Goal: Find contact information: Find contact information

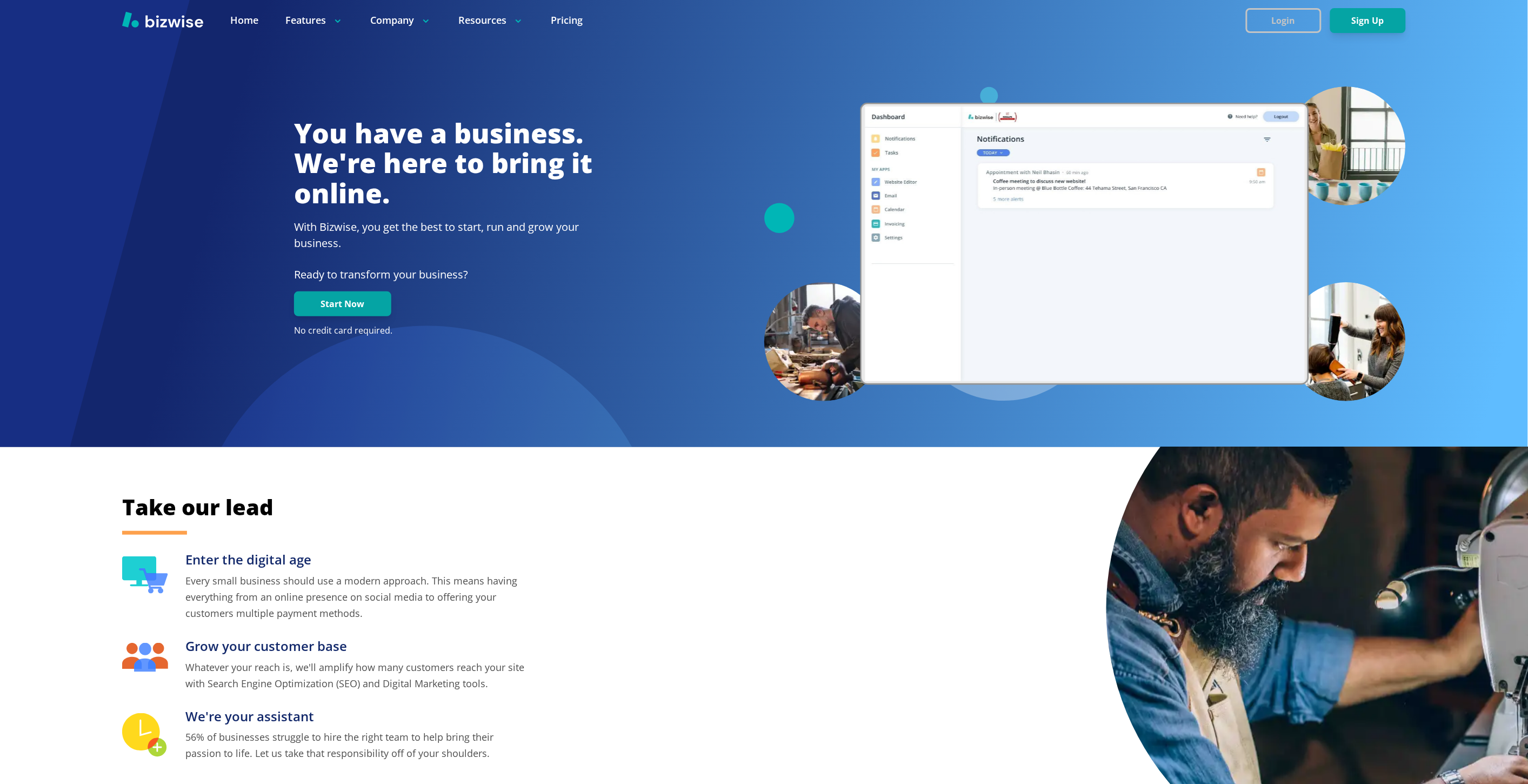
click at [1254, 20] on button "Login" at bounding box center [1283, 20] width 76 height 25
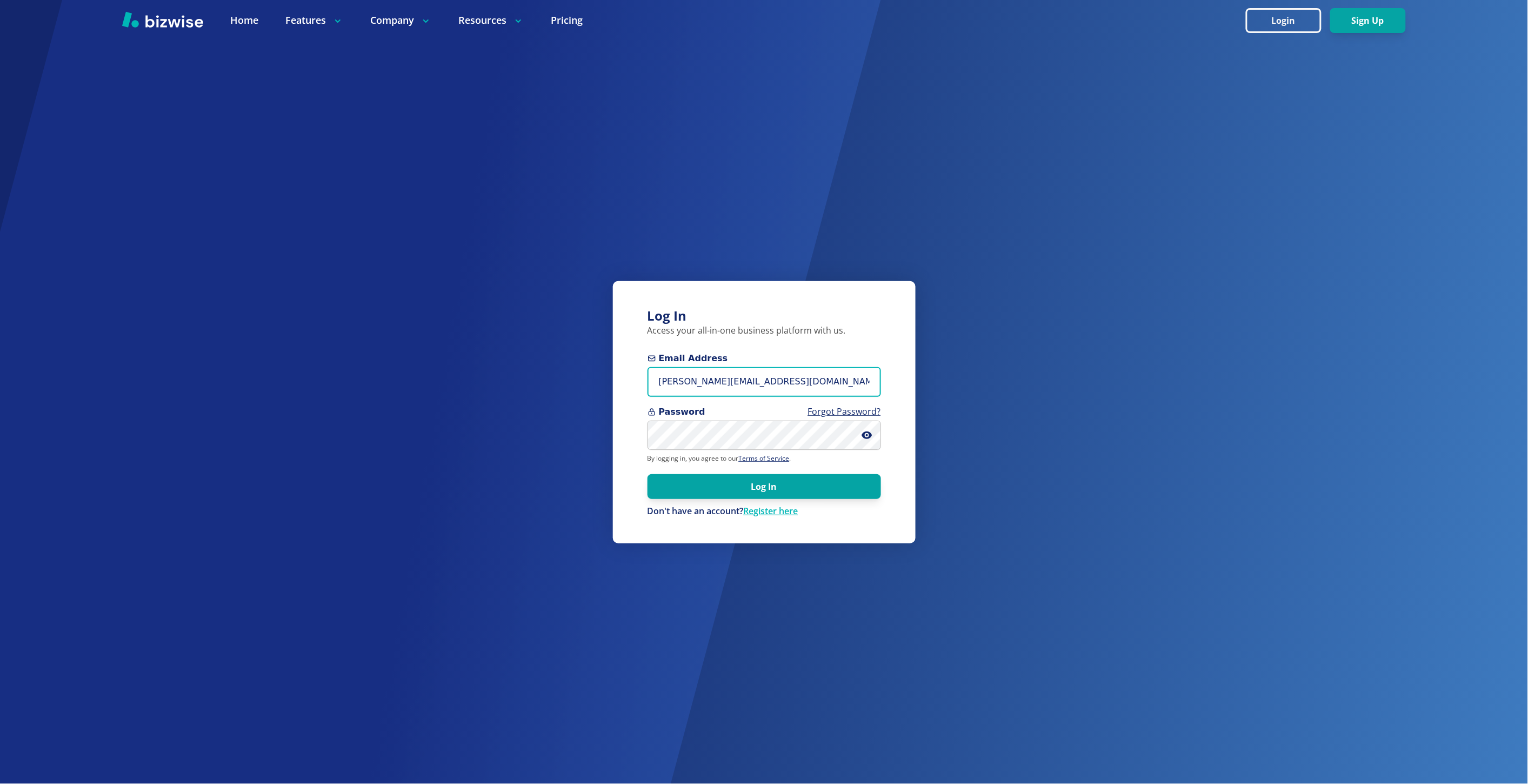
click at [690, 377] on input "marie@bizwise.com" at bounding box center [764, 382] width 234 height 30
click at [690, 378] on input "marie@bizwise.com" at bounding box center [764, 382] width 234 height 30
paste input "evelynqchang@gmail"
type input "[EMAIL_ADDRESS][DOMAIN_NAME]"
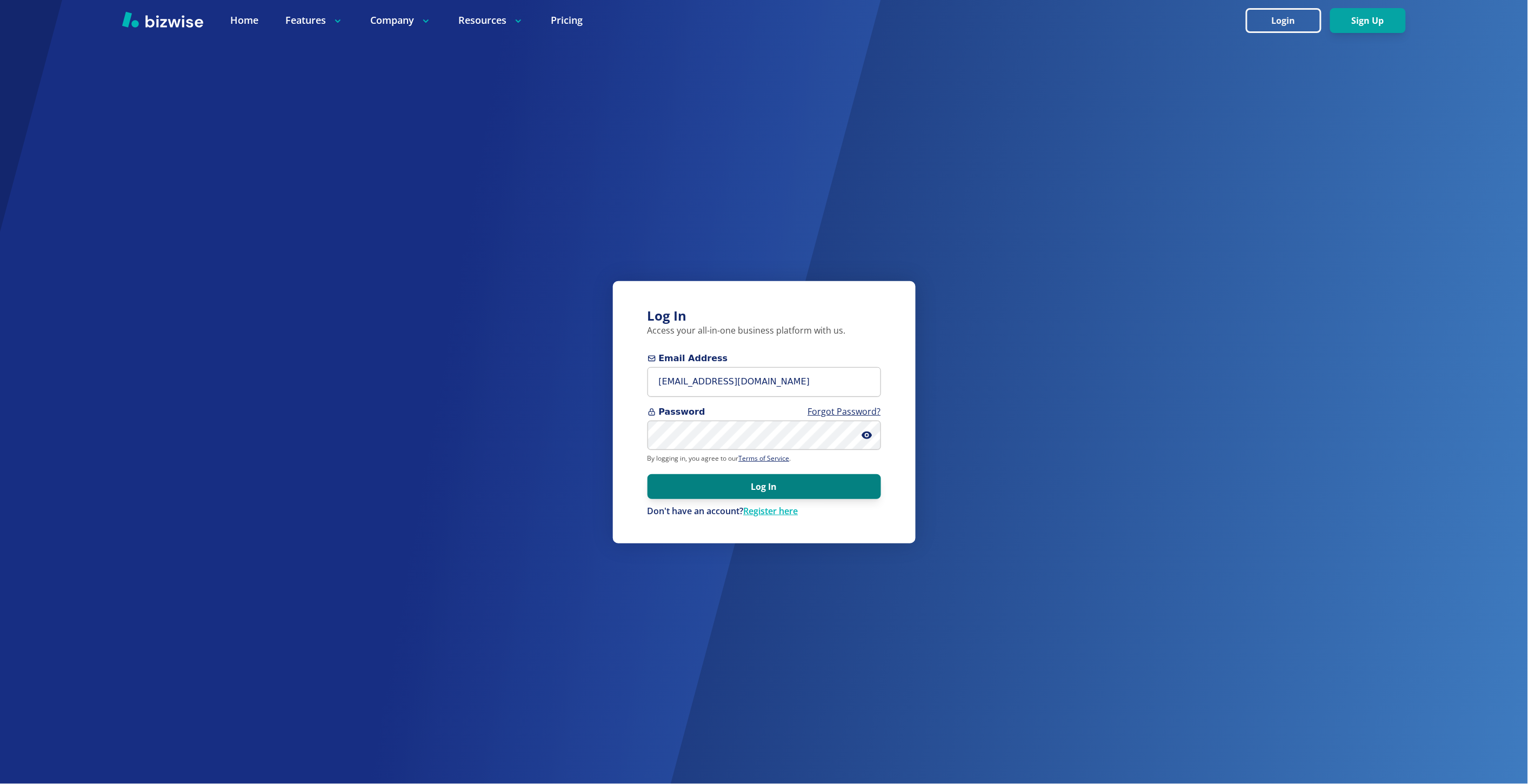
click at [679, 483] on button "Log In" at bounding box center [764, 486] width 234 height 25
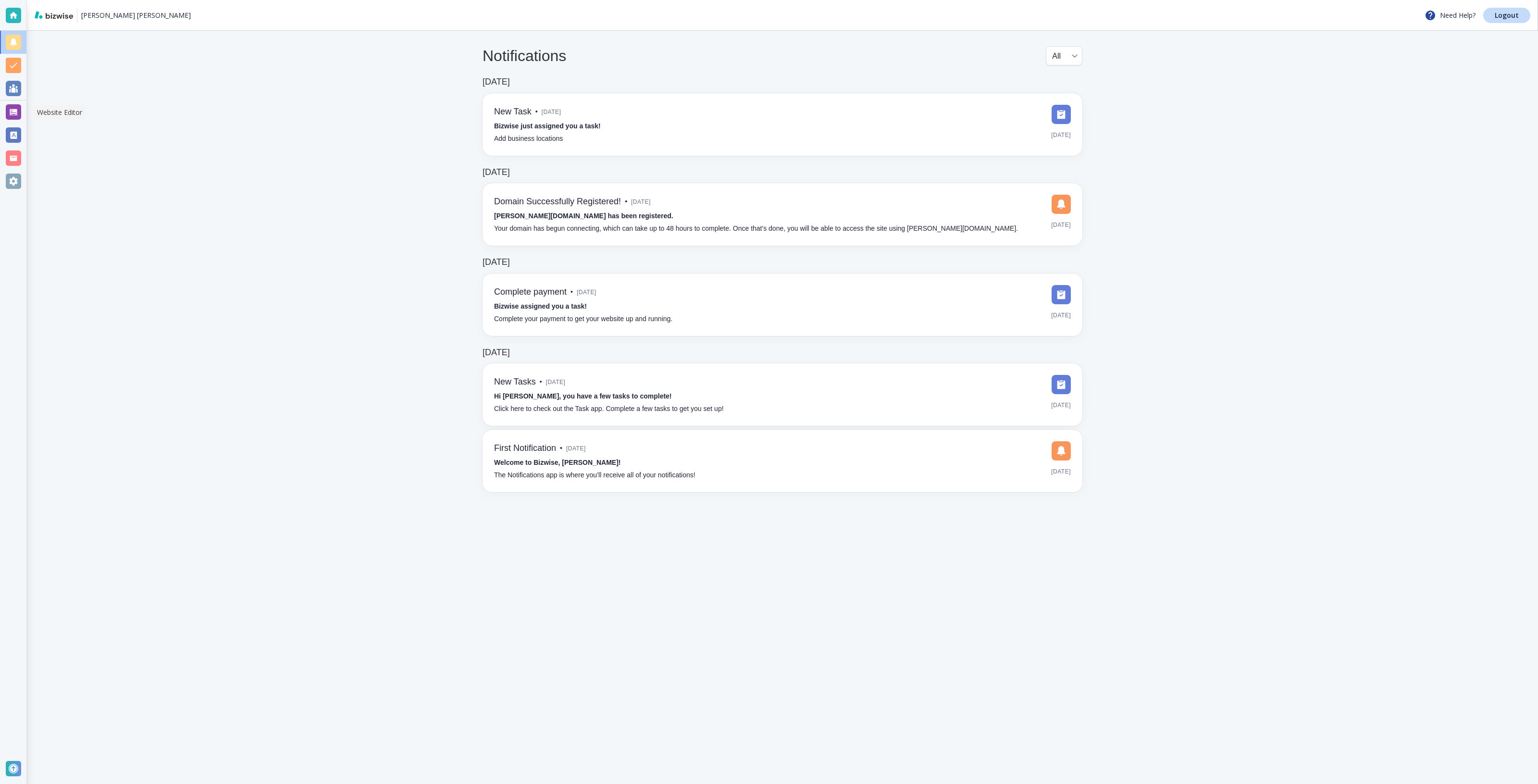
click at [13, 107] on div at bounding box center [13, 111] width 15 height 15
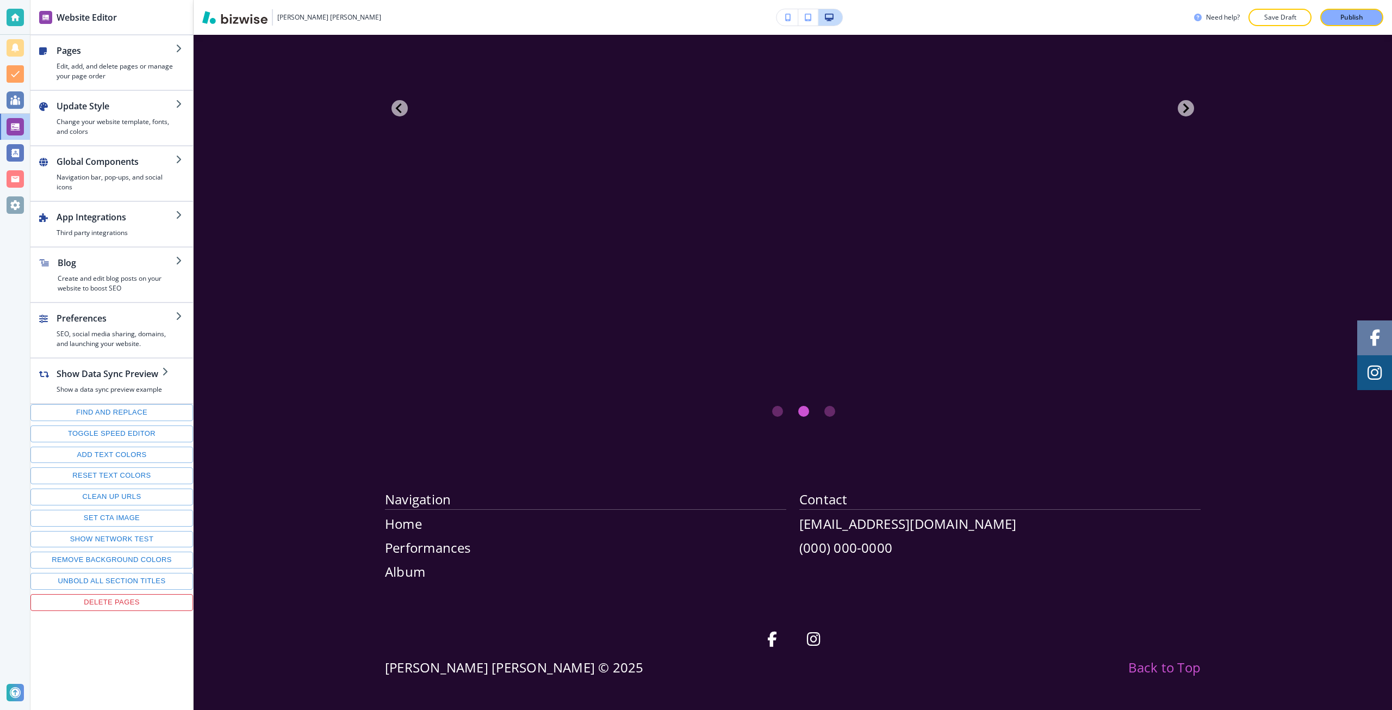
scroll to position [2451, 0]
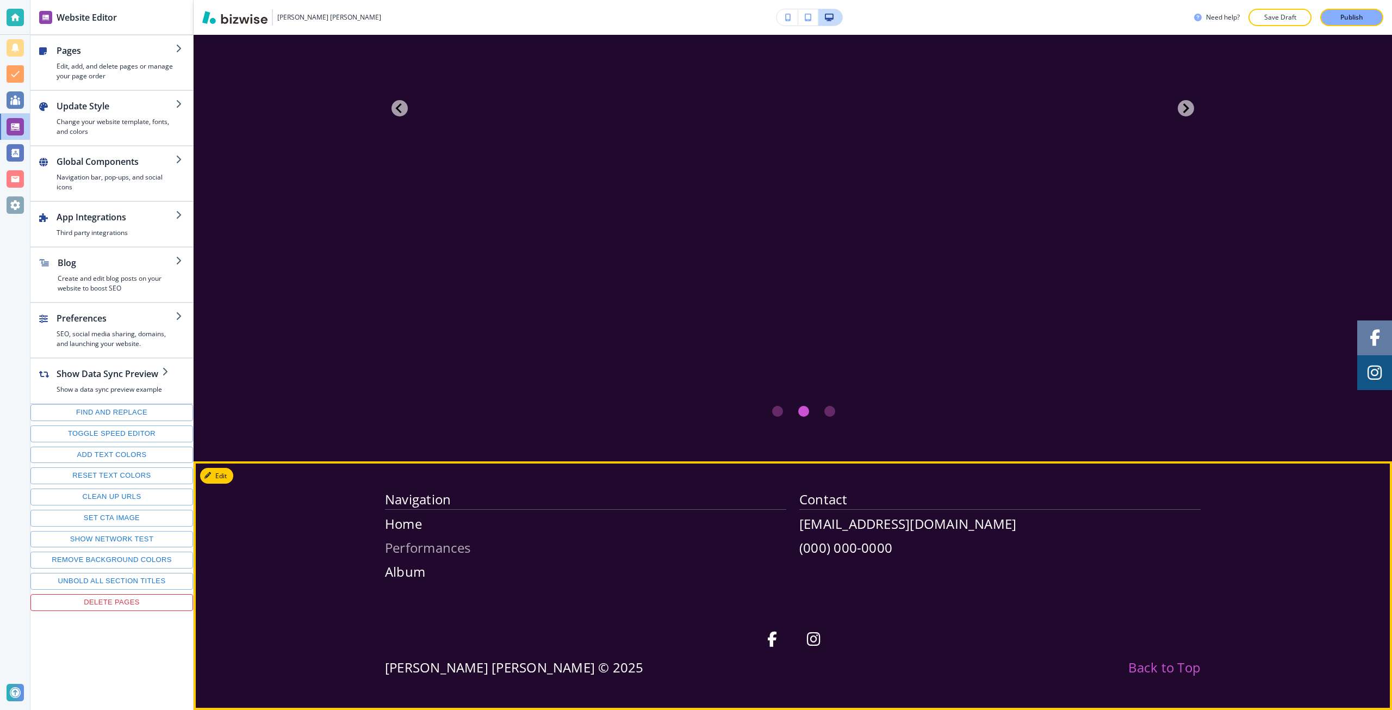
click at [427, 550] on p "Performances" at bounding box center [585, 548] width 401 height 20
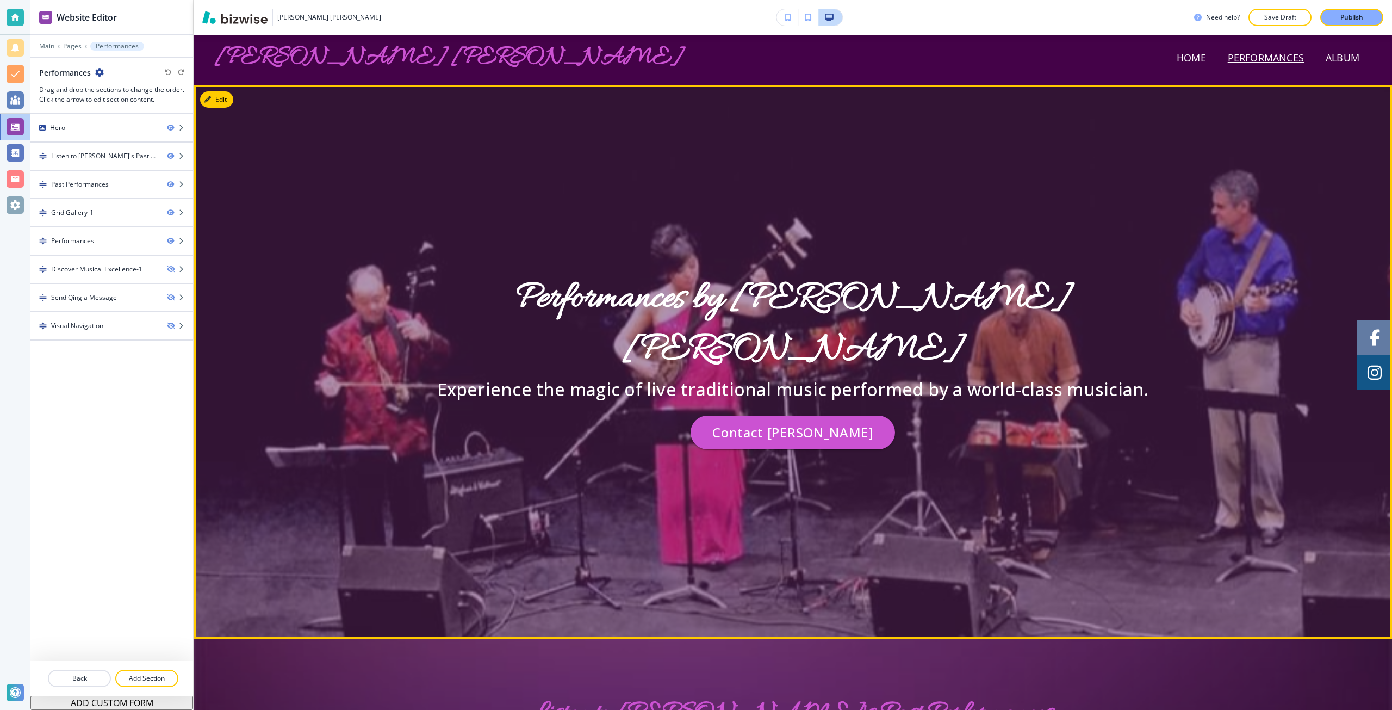
scroll to position [0, 0]
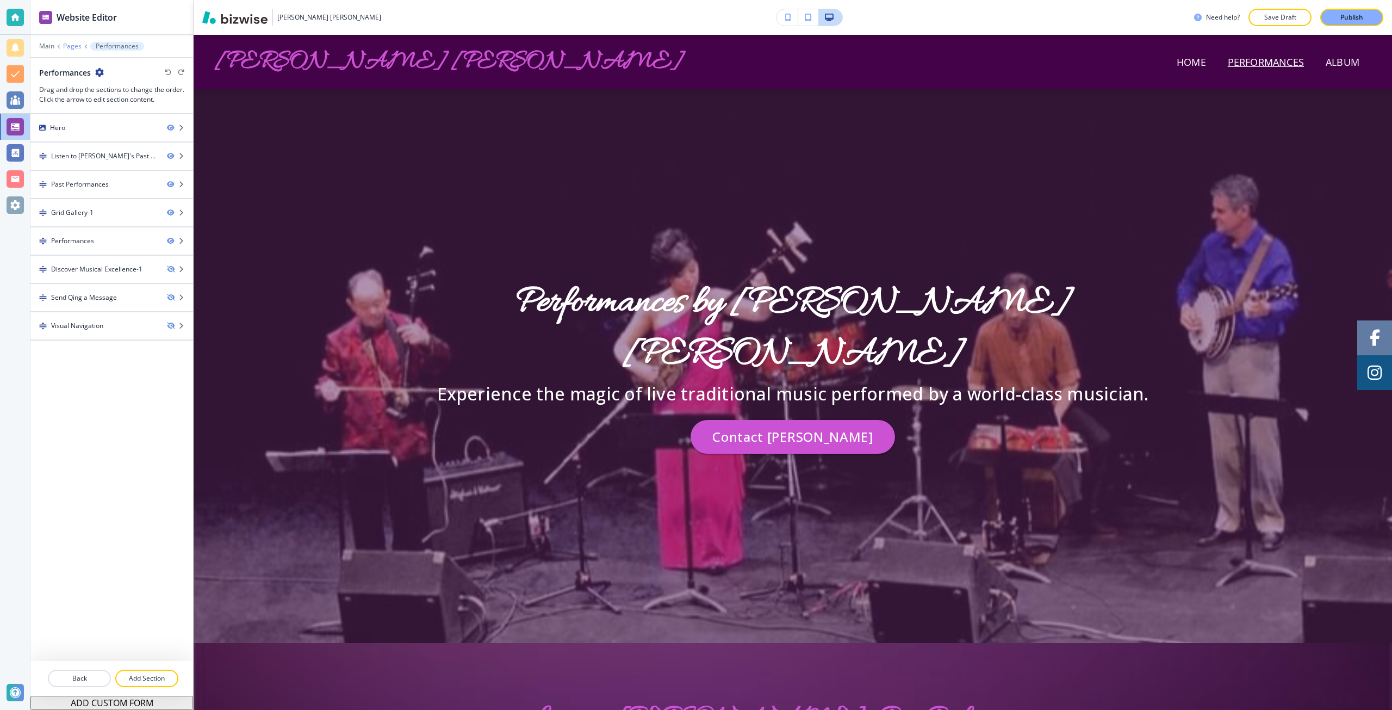
click at [74, 49] on p "Pages" at bounding box center [72, 46] width 18 height 8
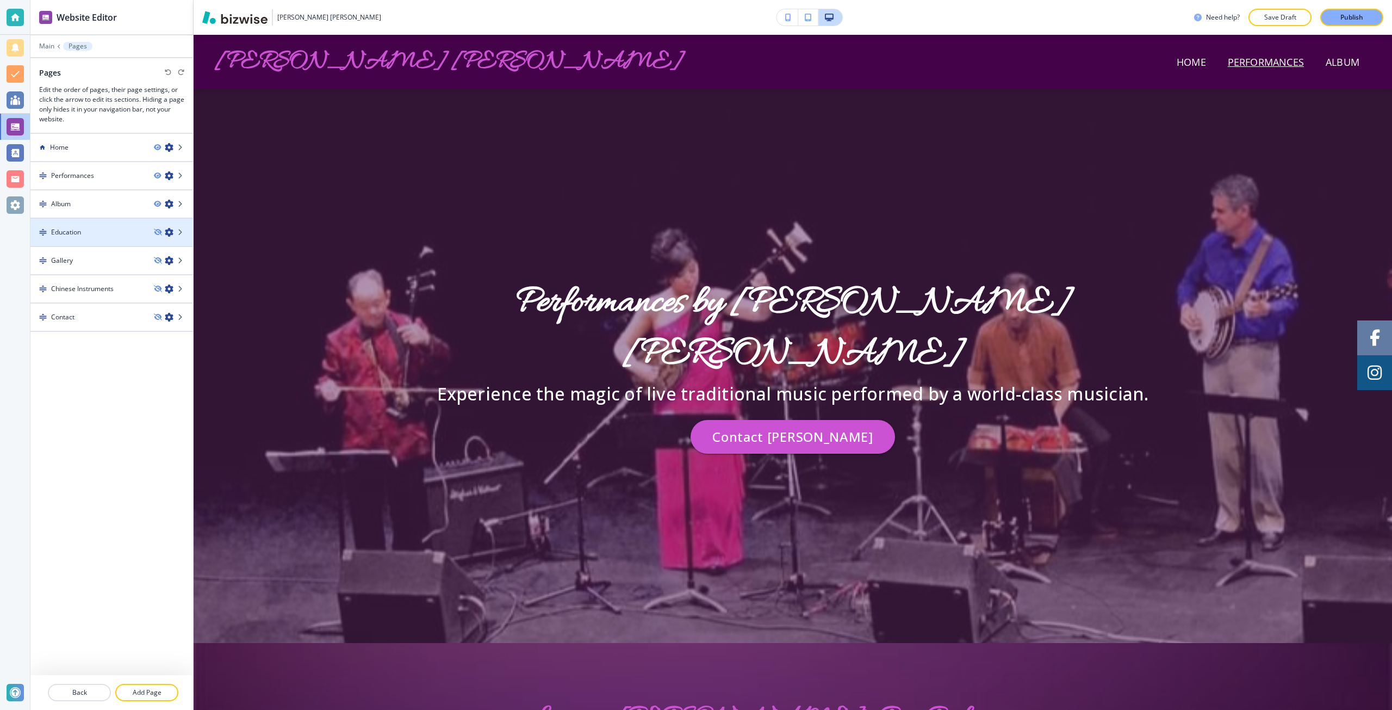
click at [89, 226] on div at bounding box center [111, 223] width 163 height 9
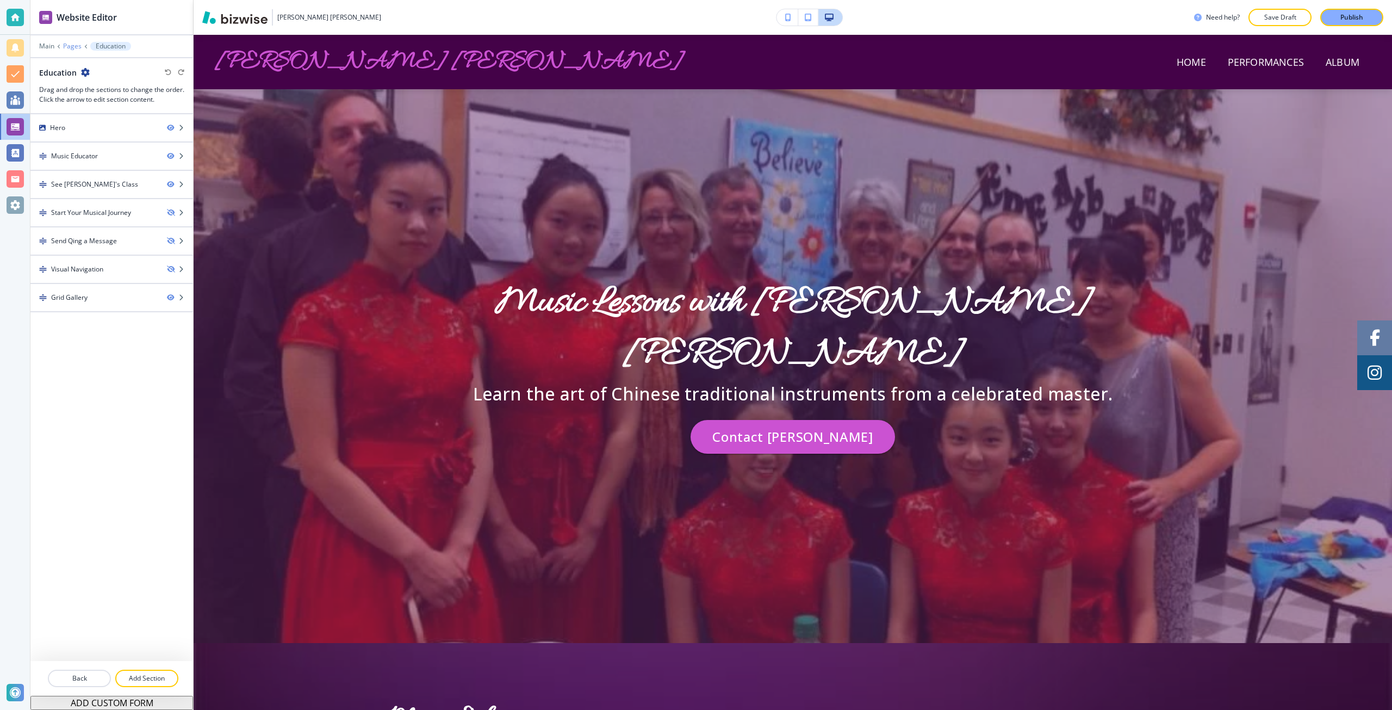
click at [72, 45] on p "Pages" at bounding box center [72, 46] width 18 height 8
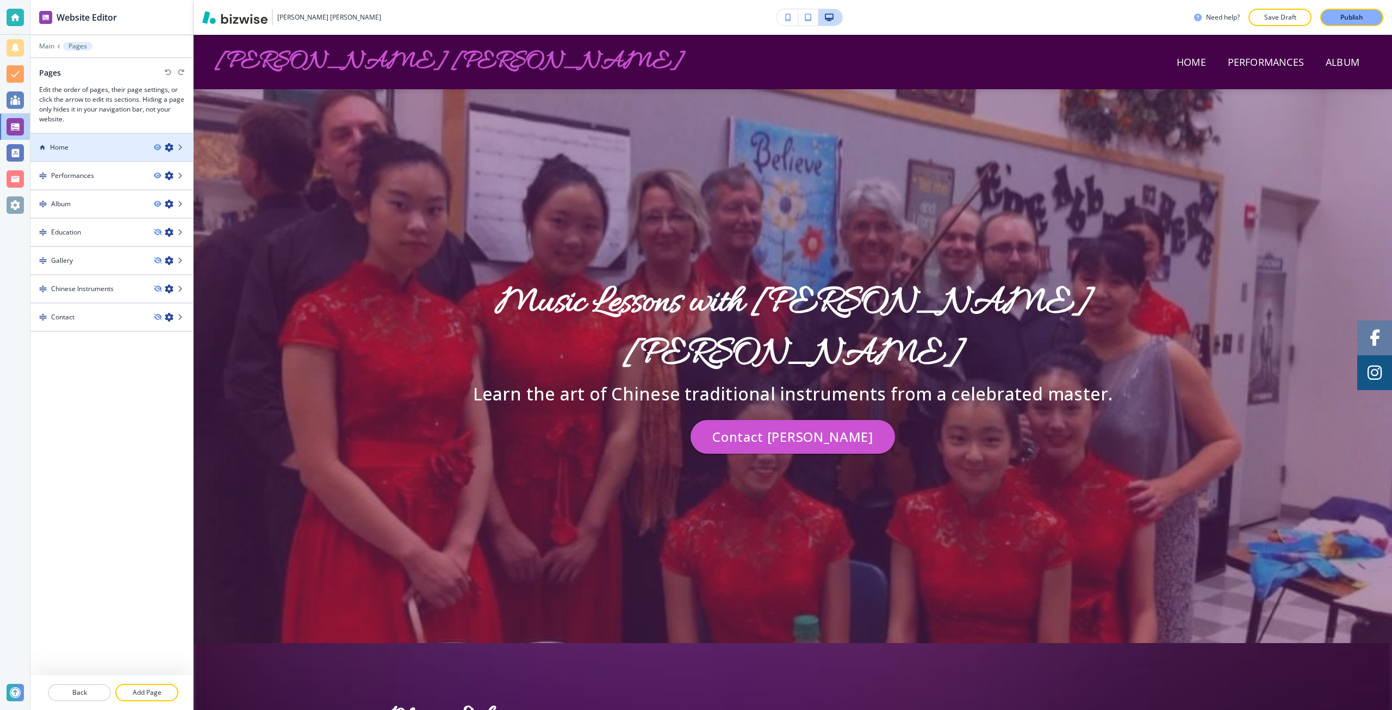
click at [85, 140] on div at bounding box center [111, 138] width 163 height 9
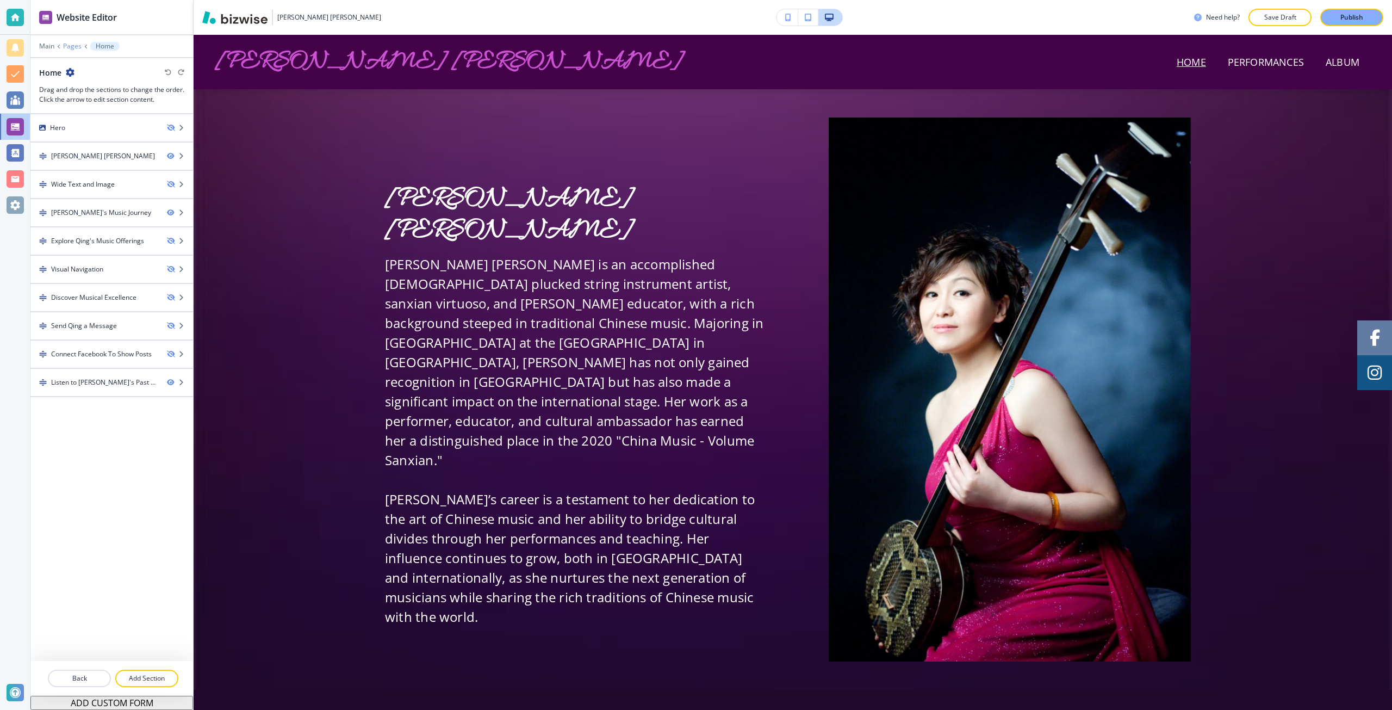
click at [73, 42] on p "Pages" at bounding box center [72, 46] width 18 height 8
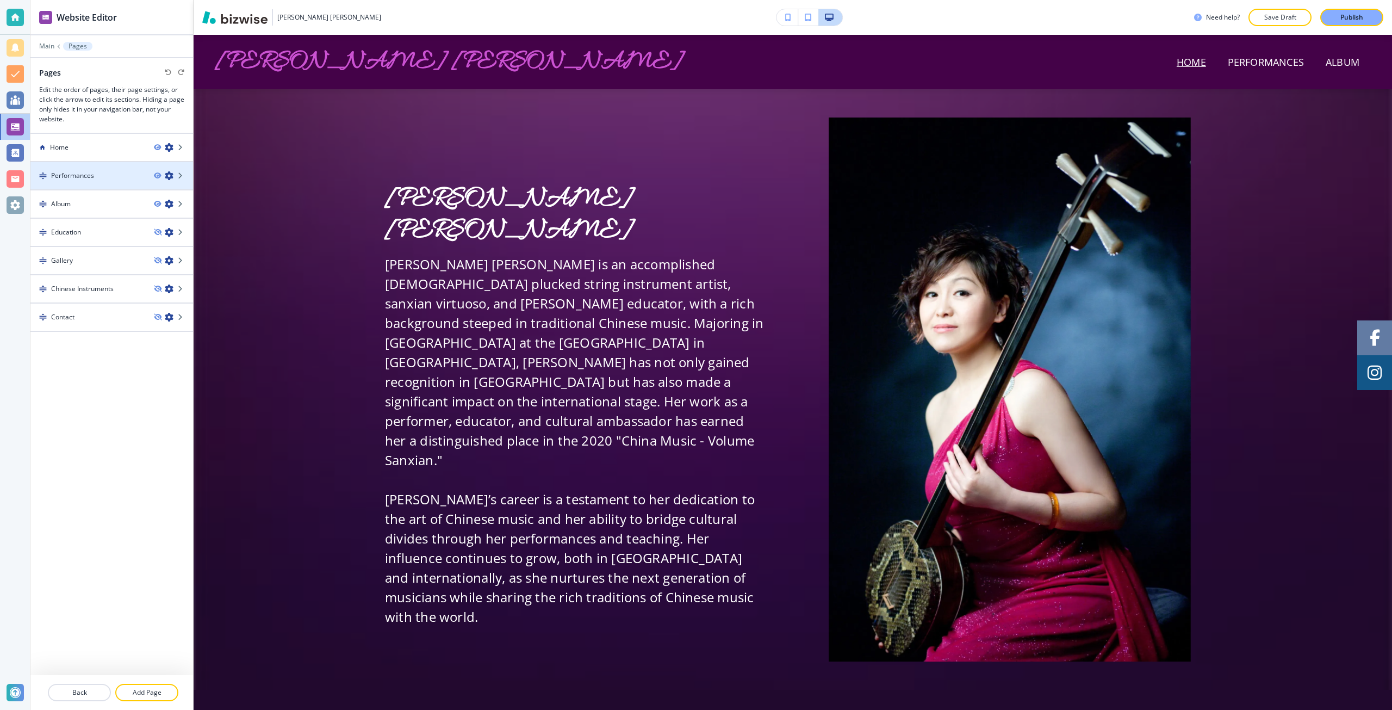
click at [123, 172] on div "Performances" at bounding box center [87, 176] width 115 height 10
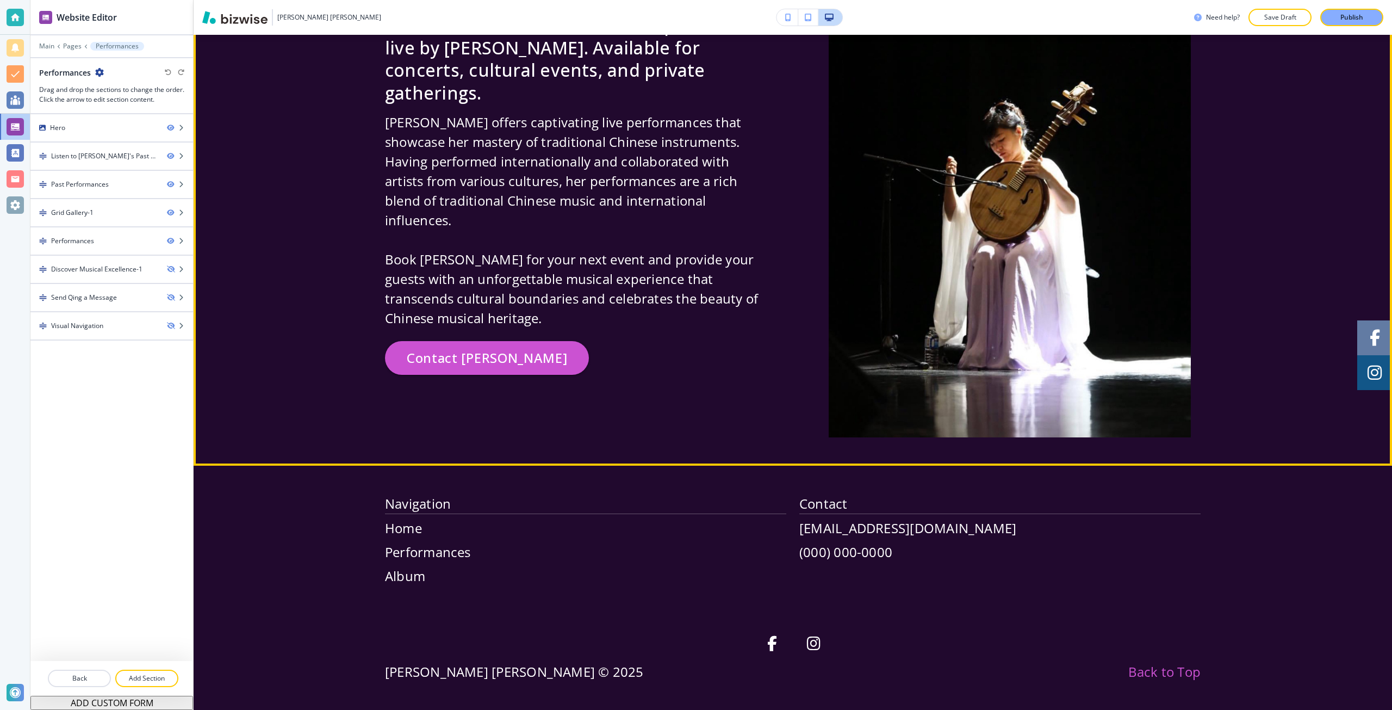
scroll to position [2990, 0]
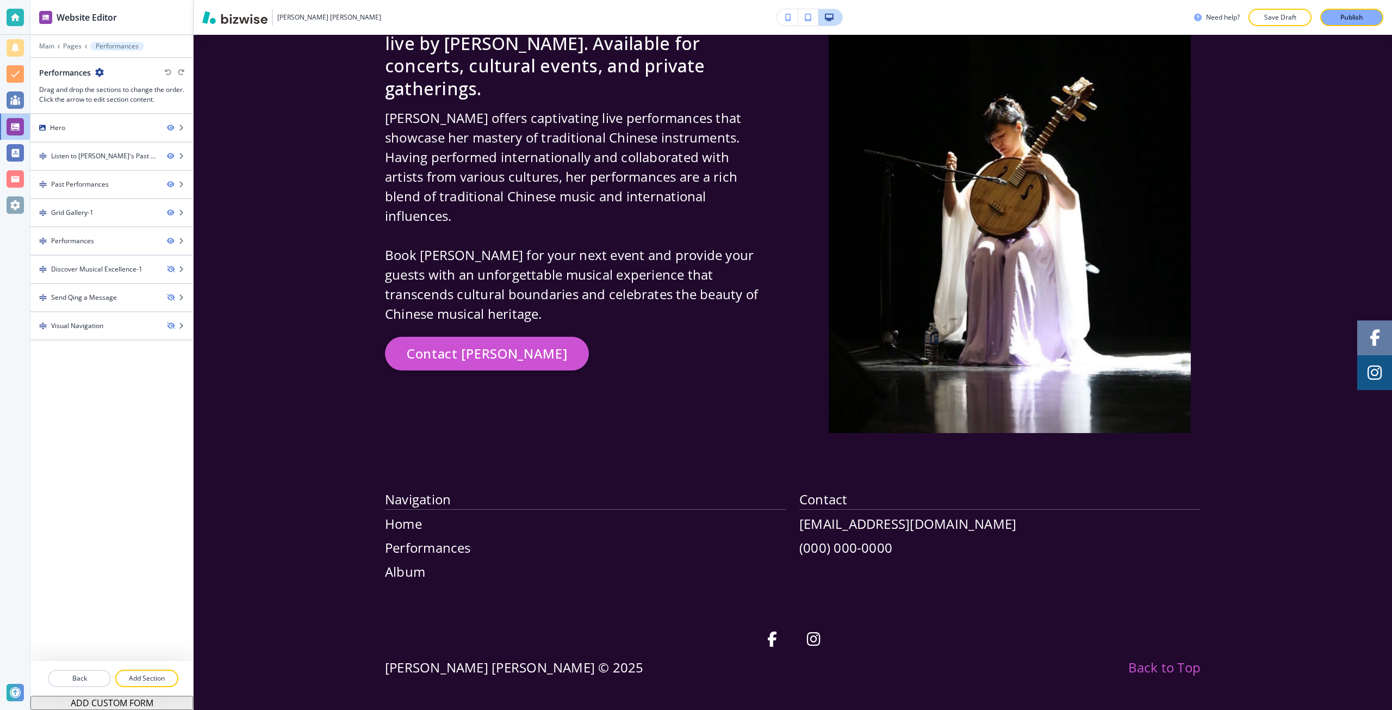
click at [67, 39] on div at bounding box center [111, 38] width 163 height 7
click at [75, 48] on p "Pages" at bounding box center [72, 46] width 18 height 8
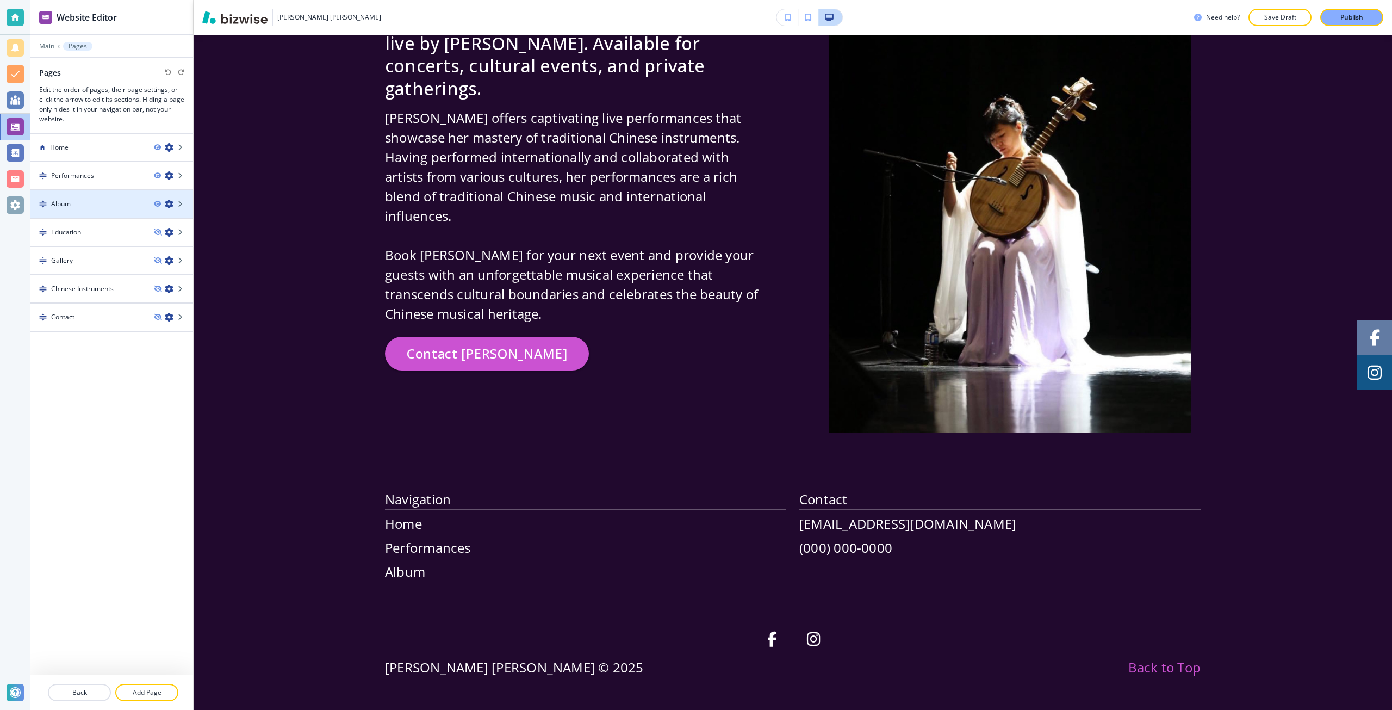
click at [83, 195] on div at bounding box center [111, 194] width 163 height 9
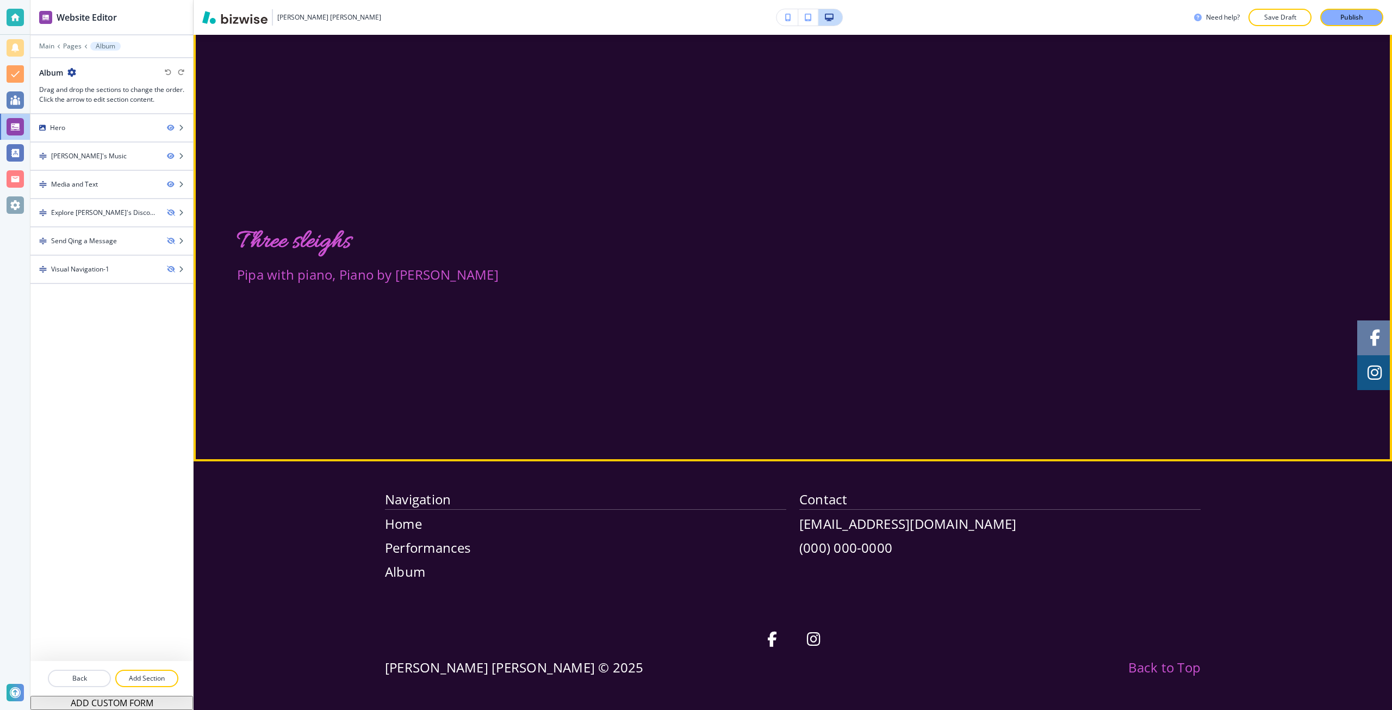
scroll to position [1545, 0]
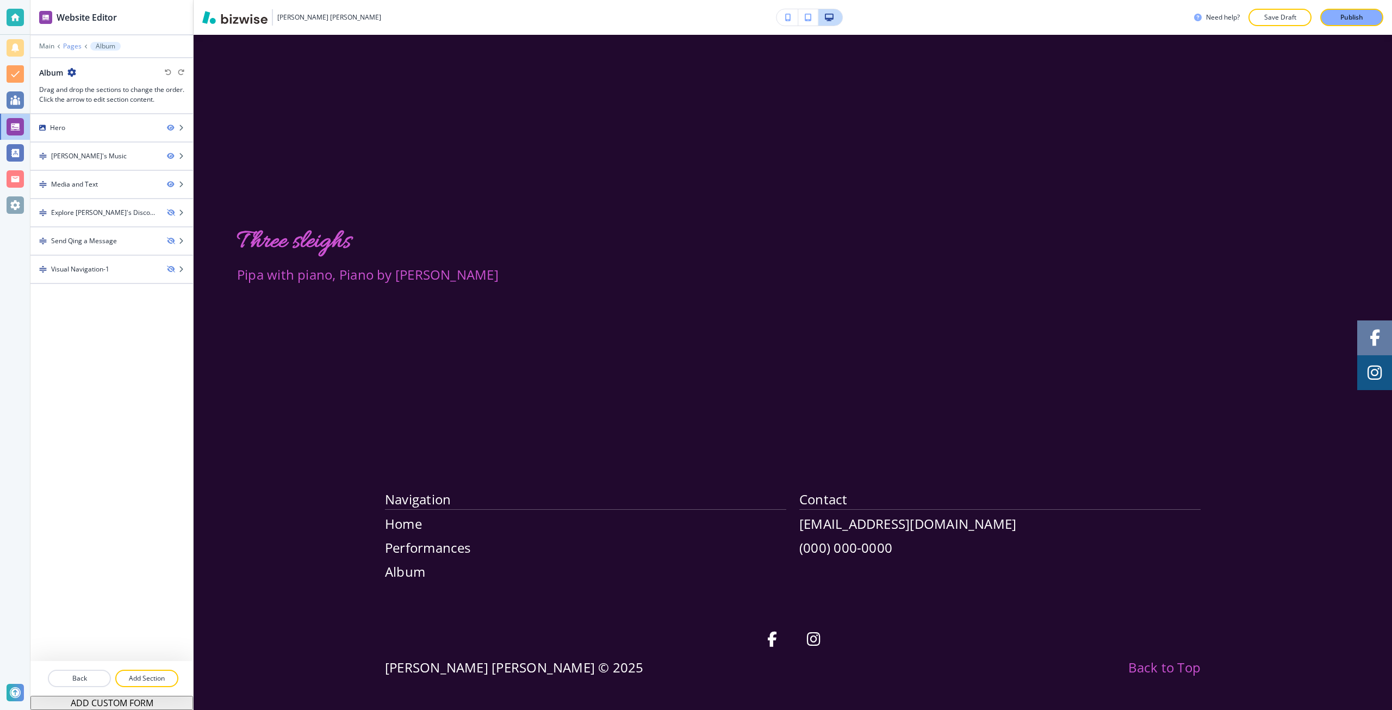
click at [73, 47] on p "Pages" at bounding box center [72, 46] width 18 height 8
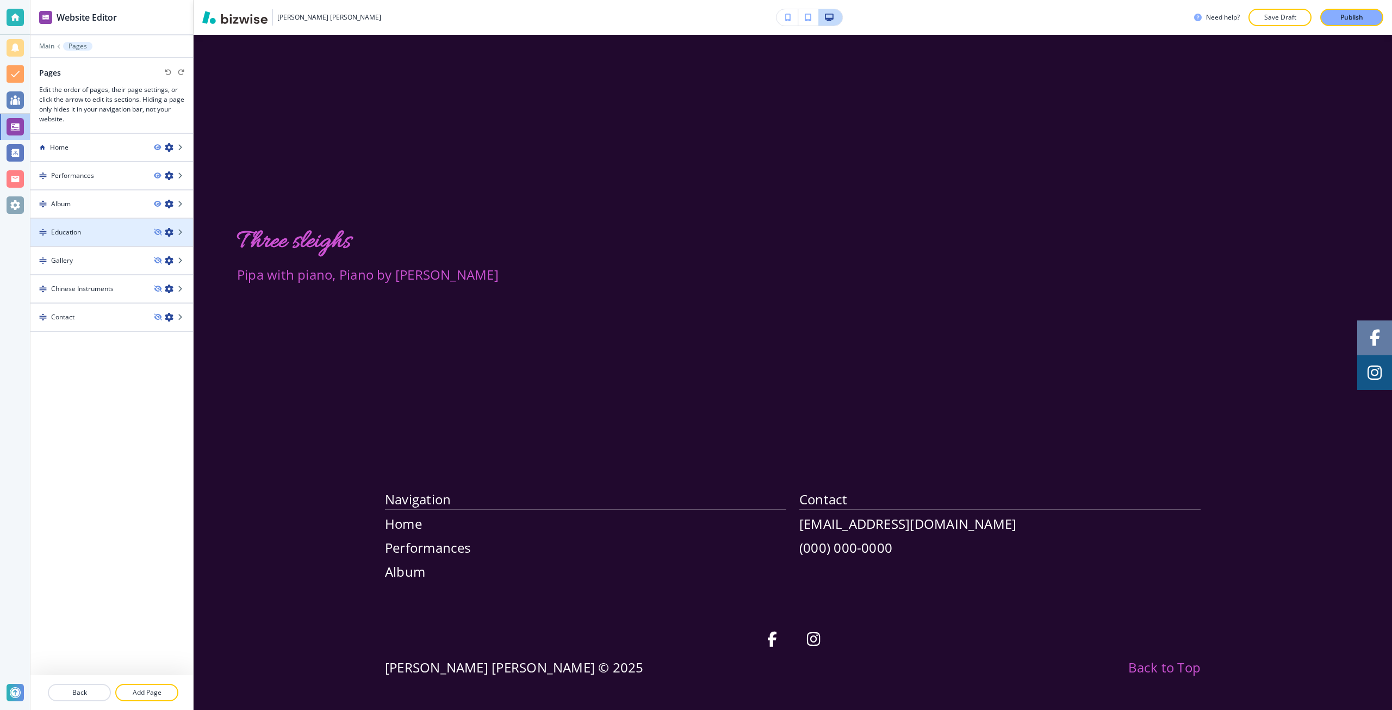
click at [101, 228] on div "Education" at bounding box center [87, 232] width 115 height 10
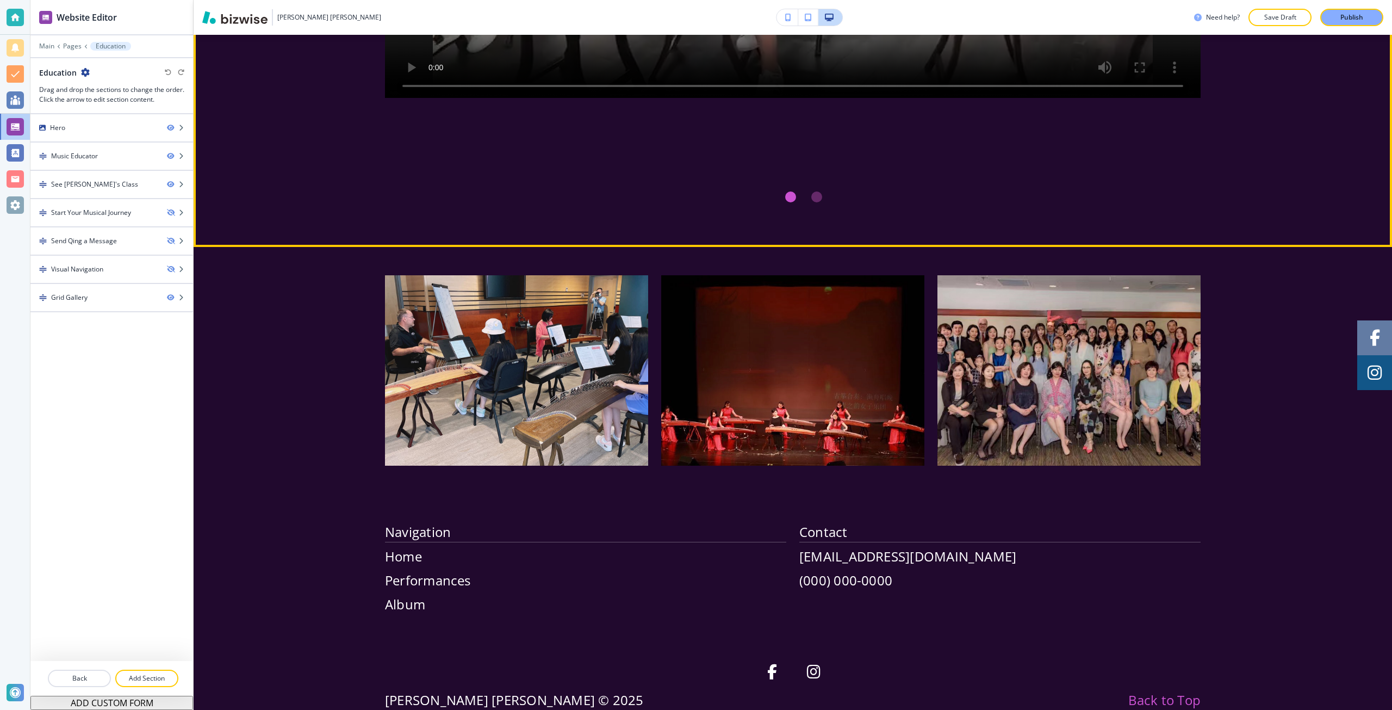
scroll to position [1485, 0]
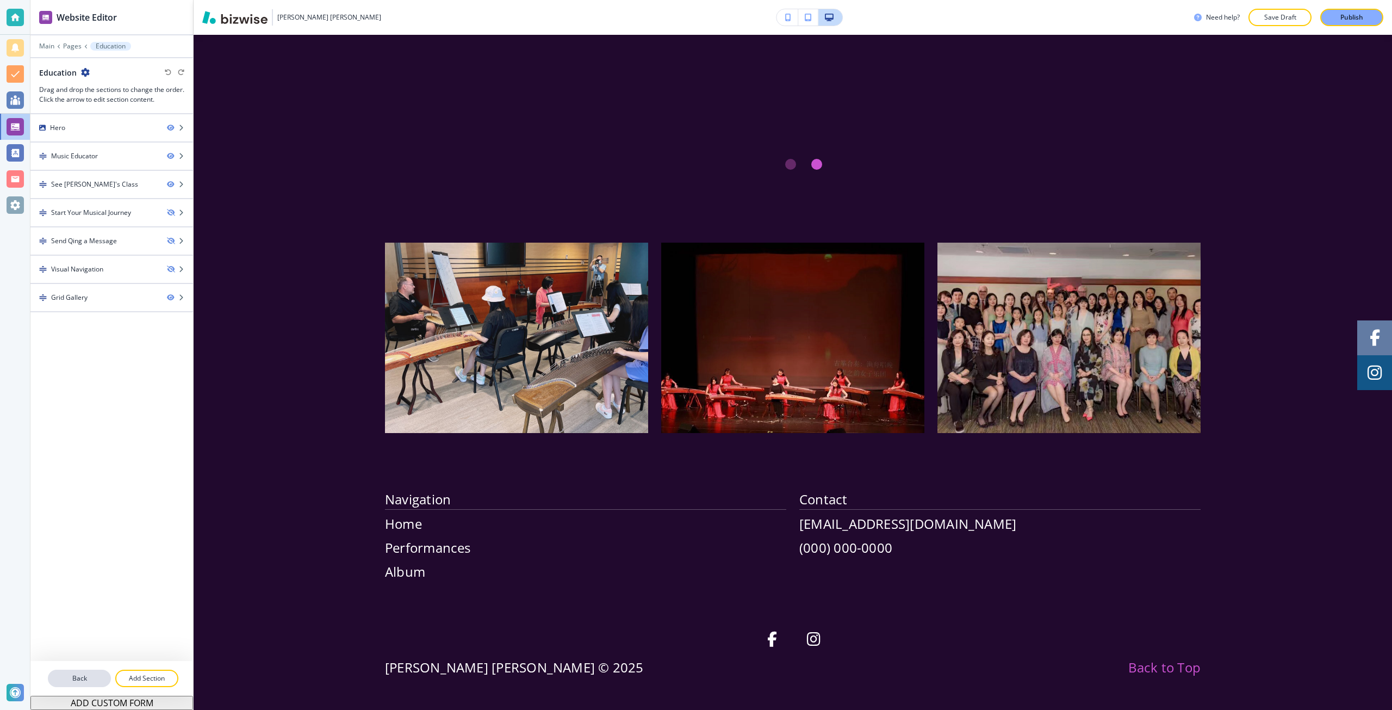
click at [83, 679] on p "Back" at bounding box center [79, 678] width 61 height 10
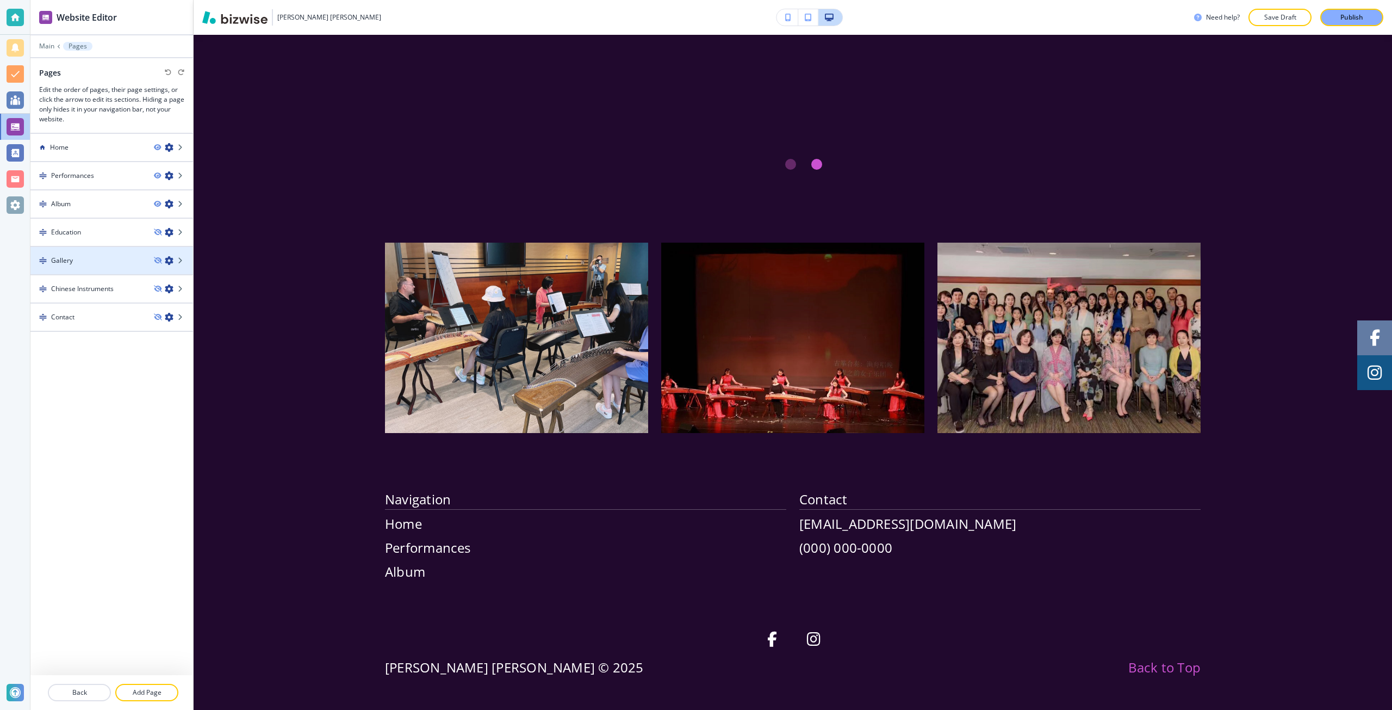
click at [114, 253] on div at bounding box center [111, 251] width 163 height 9
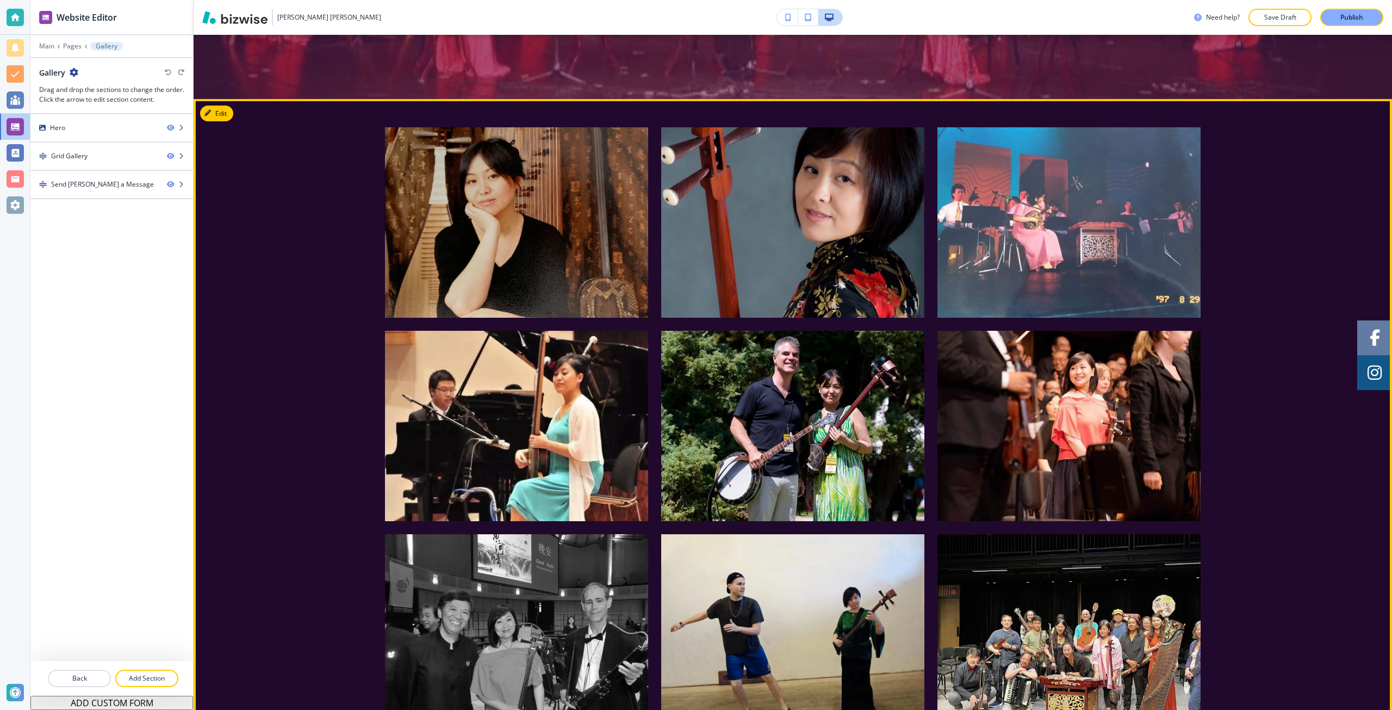
scroll to position [272, 0]
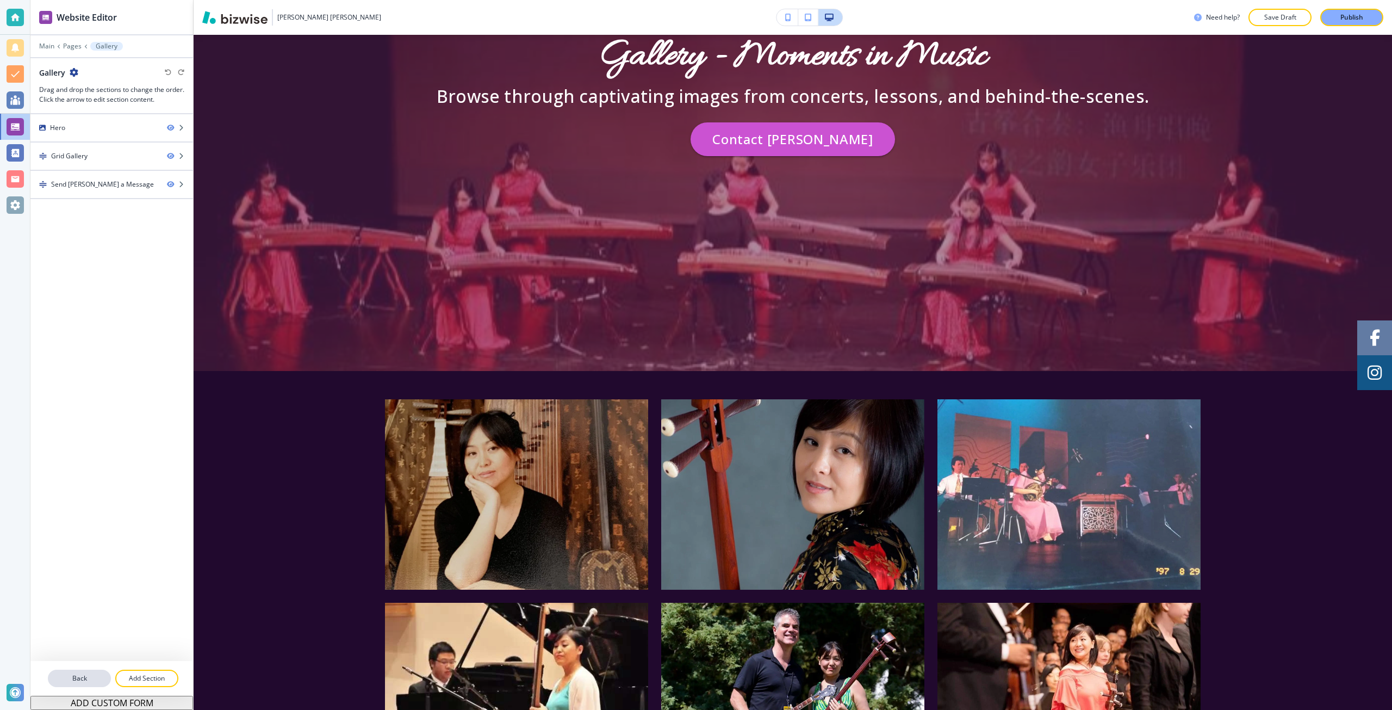
click at [62, 678] on p "Back" at bounding box center [79, 678] width 61 height 10
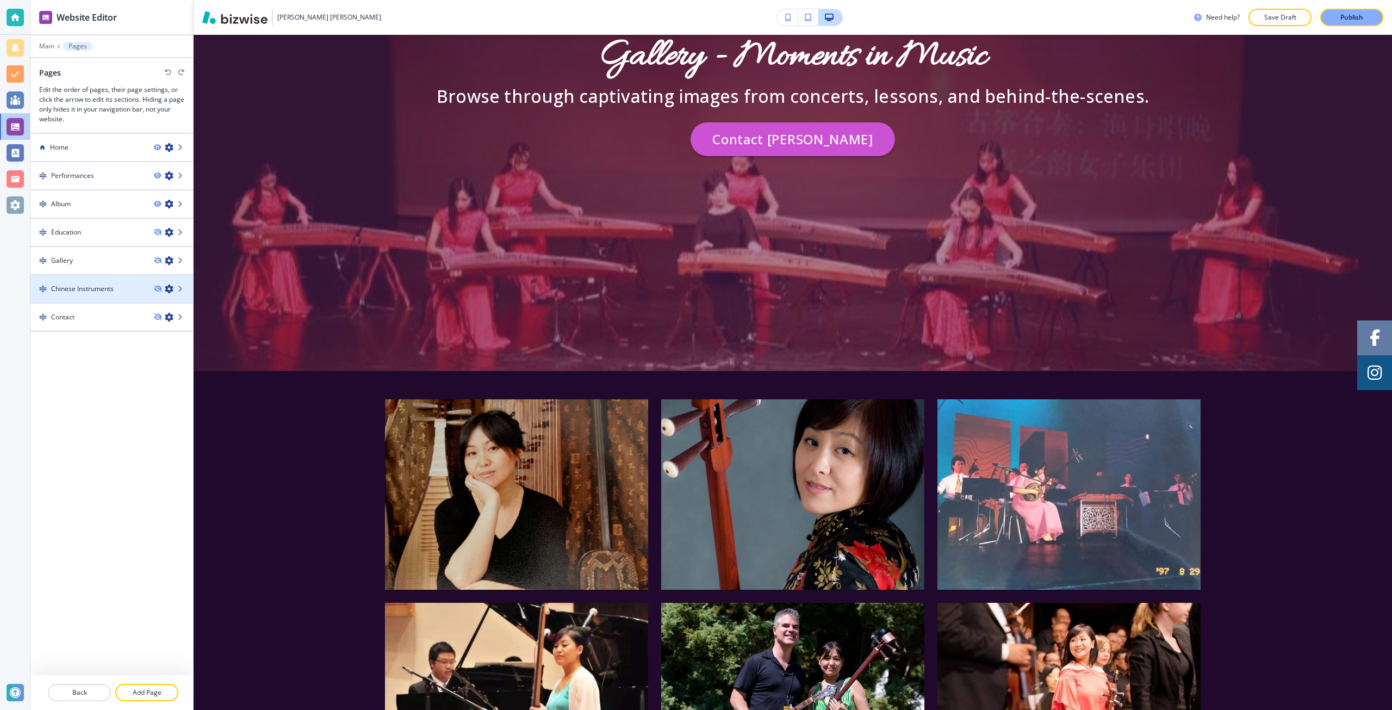
click at [113, 300] on div at bounding box center [111, 298] width 163 height 9
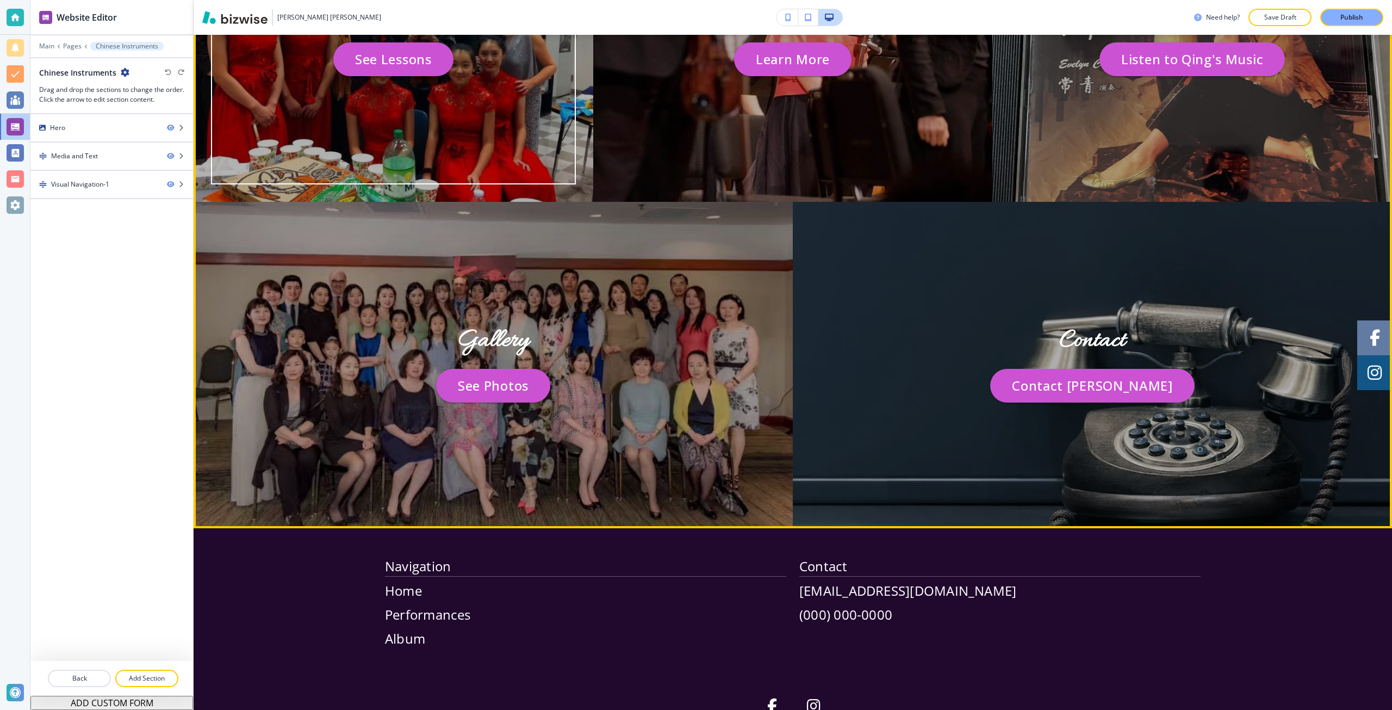
scroll to position [1903, 0]
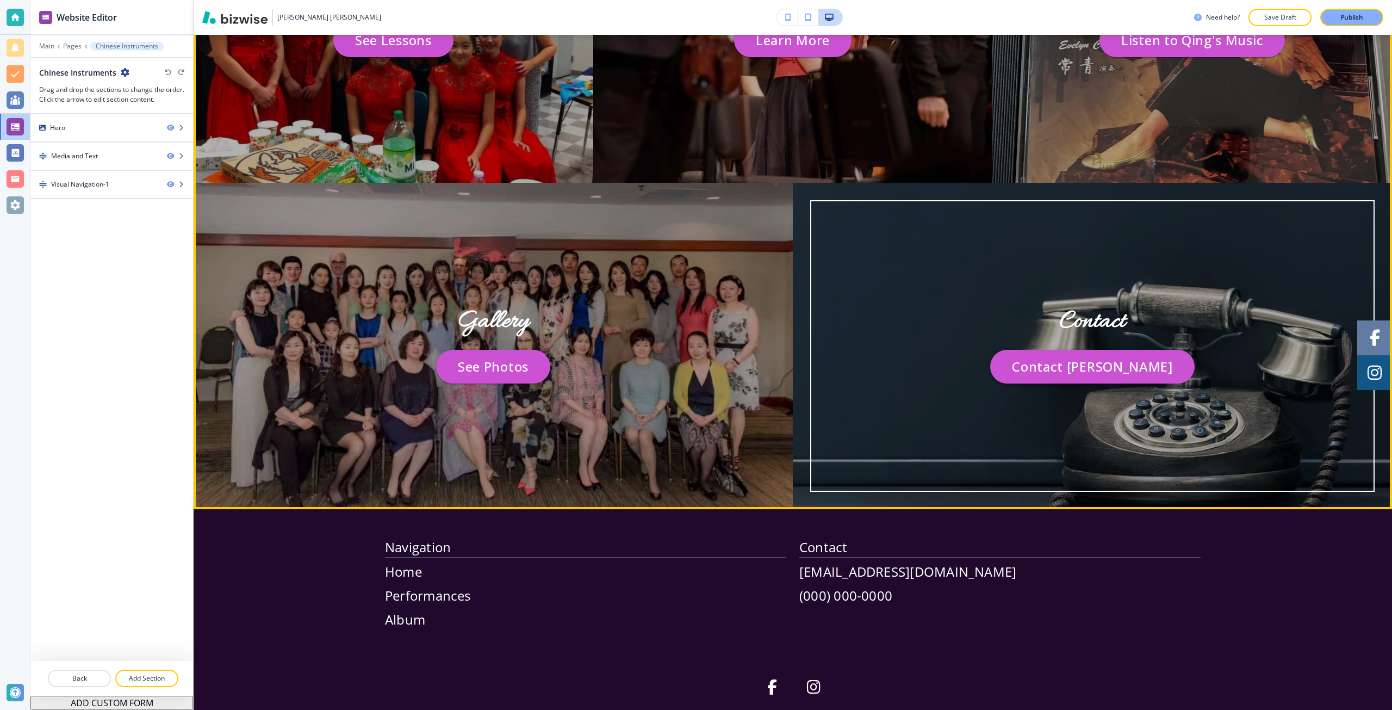
click at [1045, 369] on button "Contact [PERSON_NAME]" at bounding box center [1092, 367] width 204 height 34
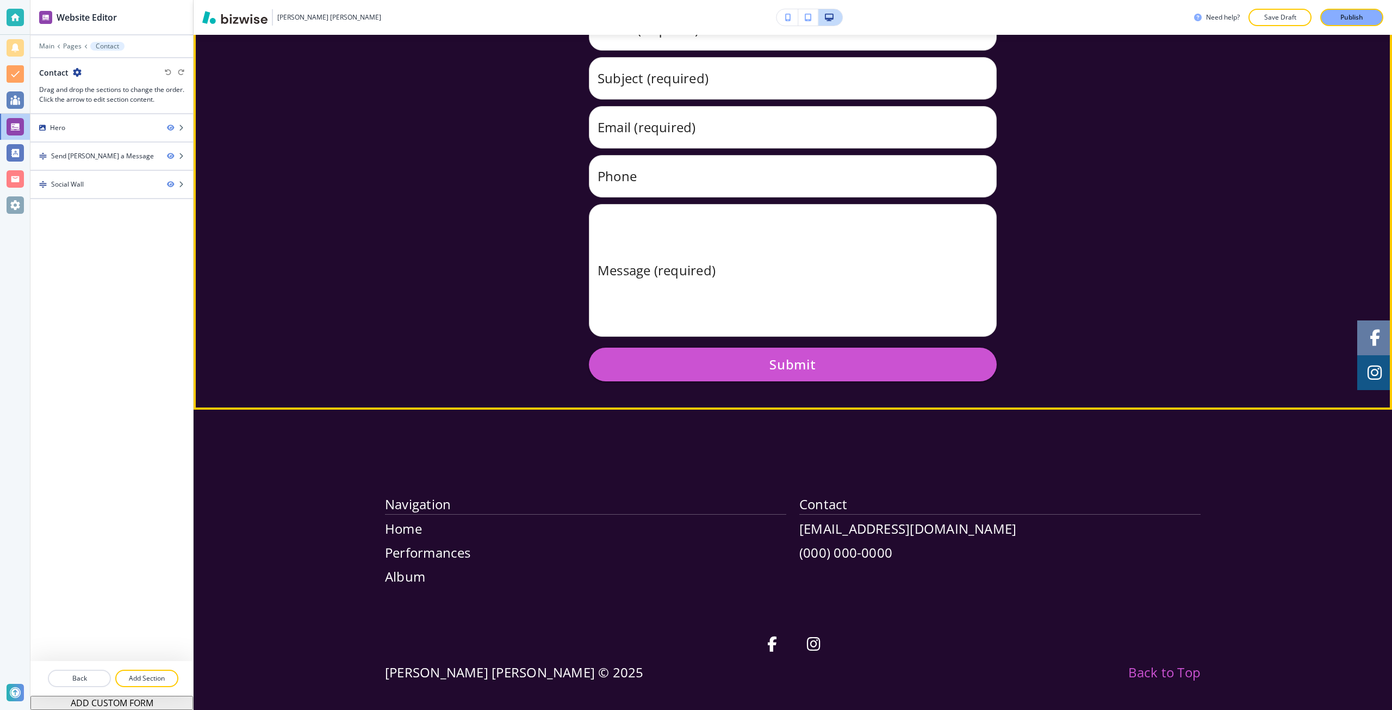
scroll to position [716, 0]
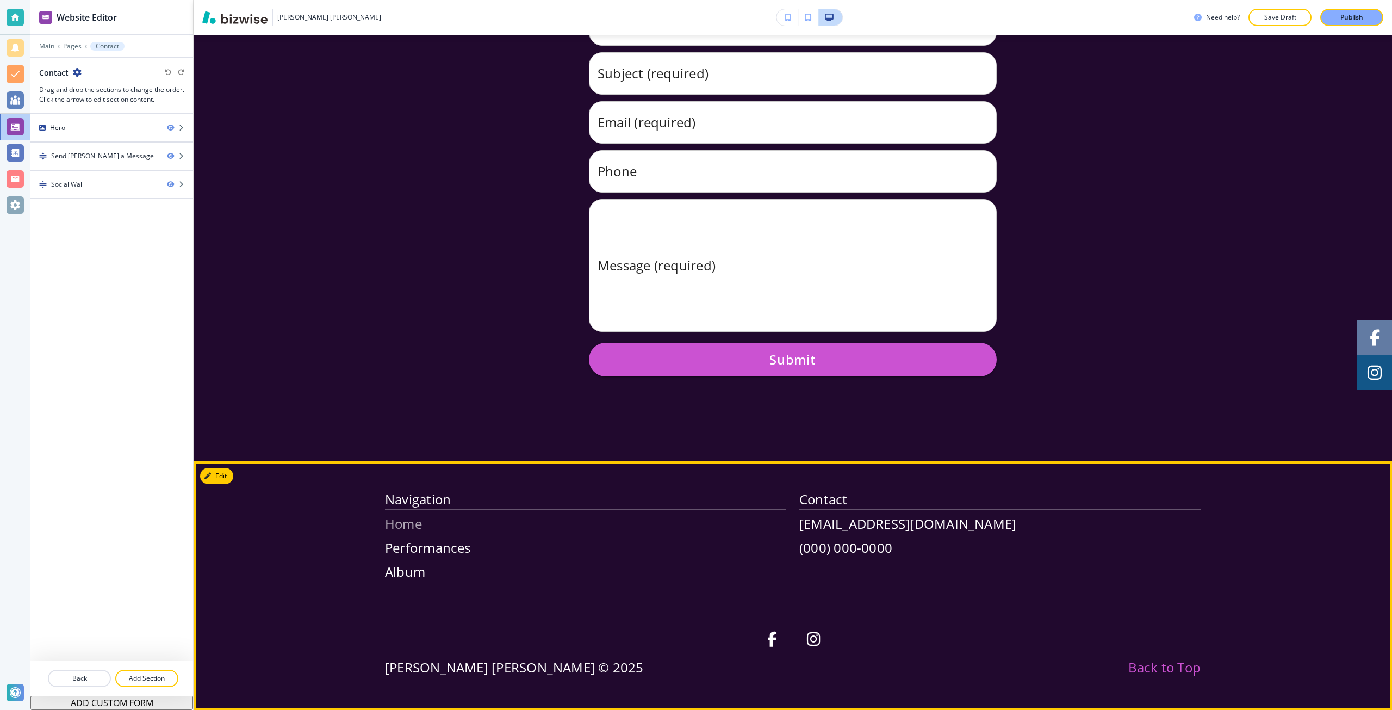
click at [390, 526] on p "Home" at bounding box center [585, 524] width 401 height 20
